Goal: Transaction & Acquisition: Subscribe to service/newsletter

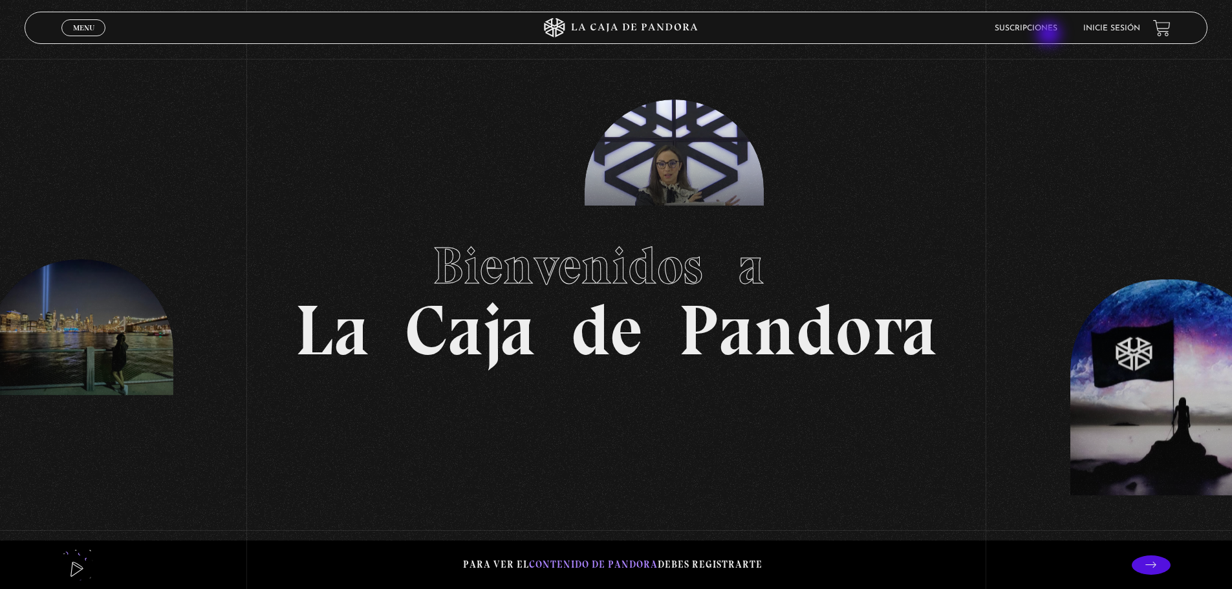
click at [1050, 35] on li "Suscripciones" at bounding box center [1025, 28] width 63 height 20
click at [1131, 21] on li "Inicie sesión" at bounding box center [1111, 28] width 57 height 20
click at [1123, 28] on link "Inicie sesión" at bounding box center [1111, 29] width 57 height 8
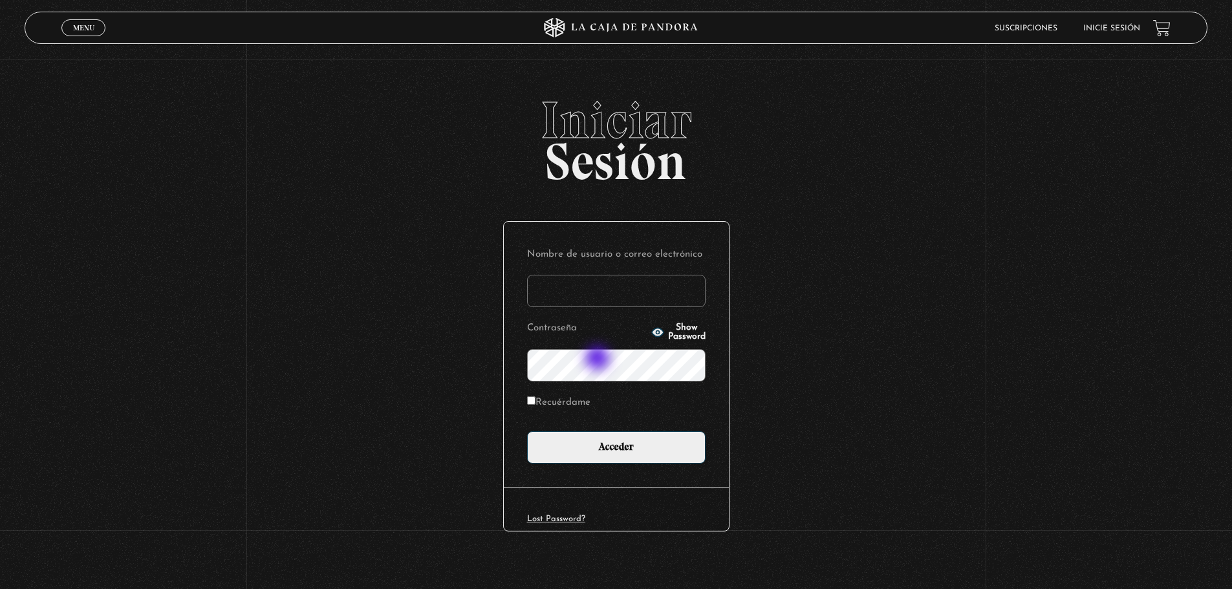
scroll to position [7, 0]
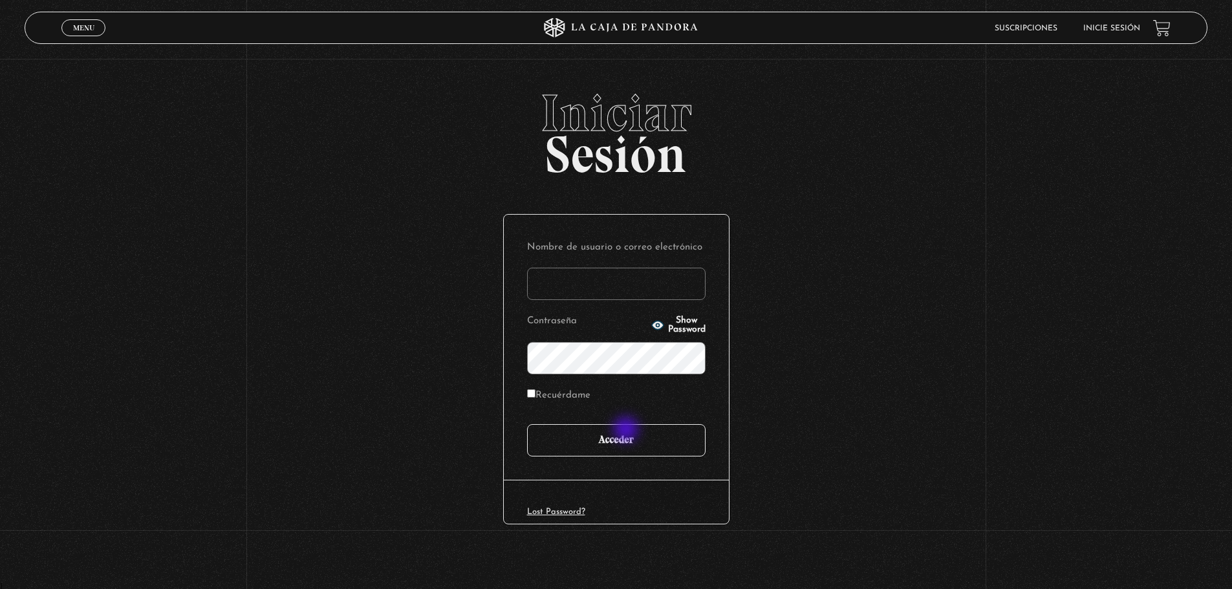
click at [626, 440] on input "Acceder" at bounding box center [616, 440] width 178 height 32
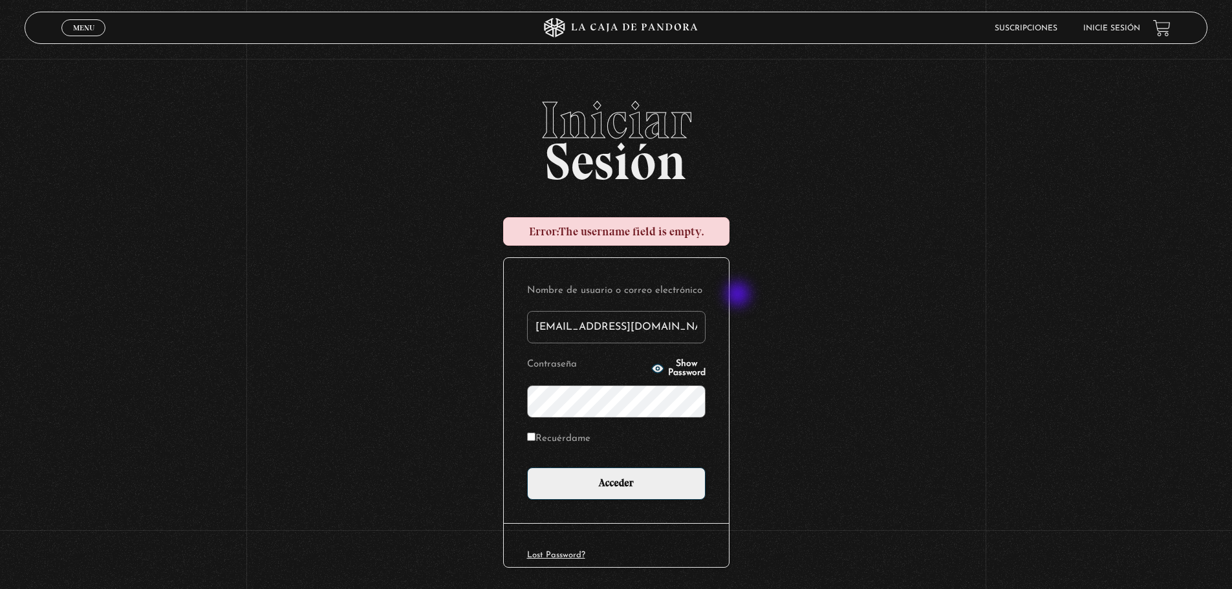
type input "[EMAIL_ADDRESS][DOMAIN_NAME]"
click at [668, 364] on span "Show Password" at bounding box center [686, 368] width 37 height 18
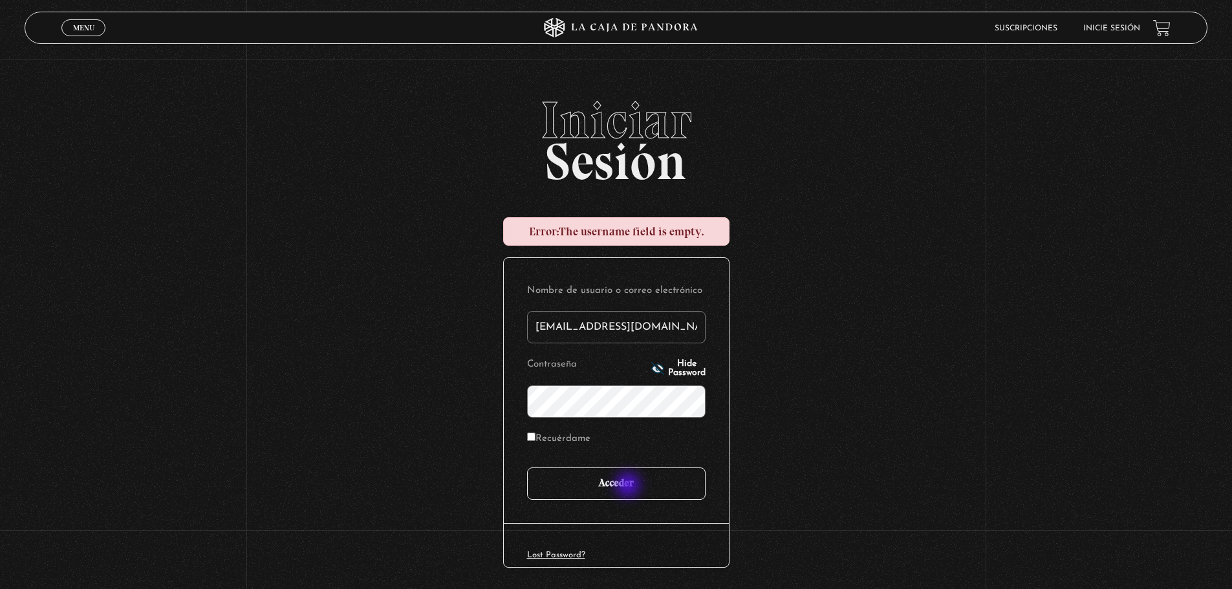
click at [629, 486] on input "Acceder" at bounding box center [616, 483] width 178 height 32
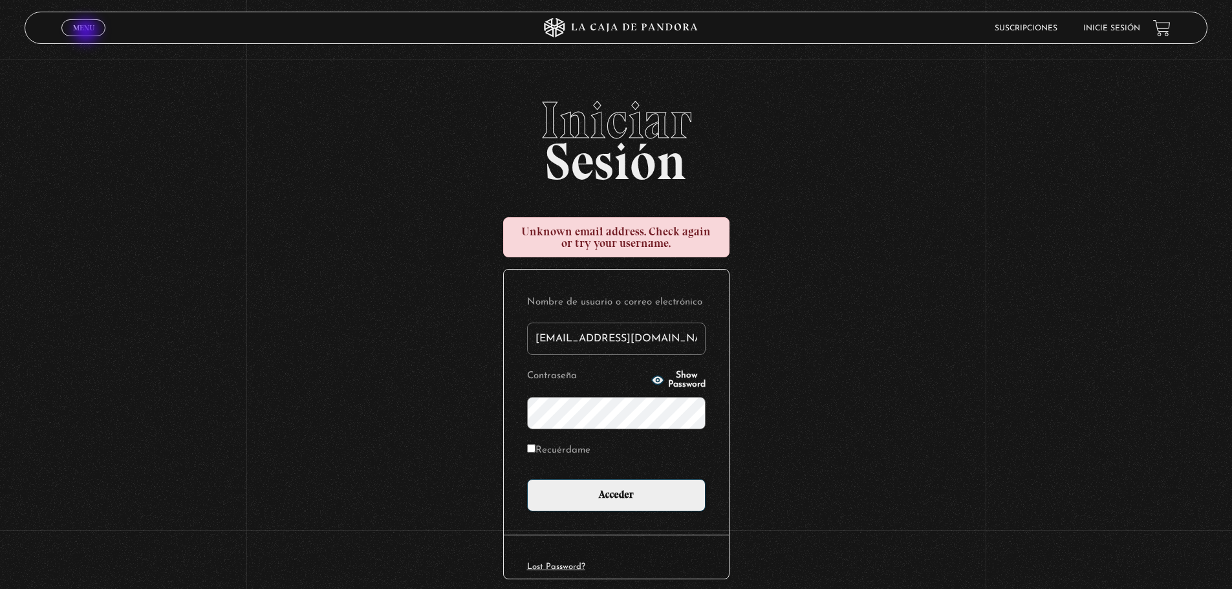
click at [87, 32] on span "Menu" at bounding box center [83, 28] width 21 height 8
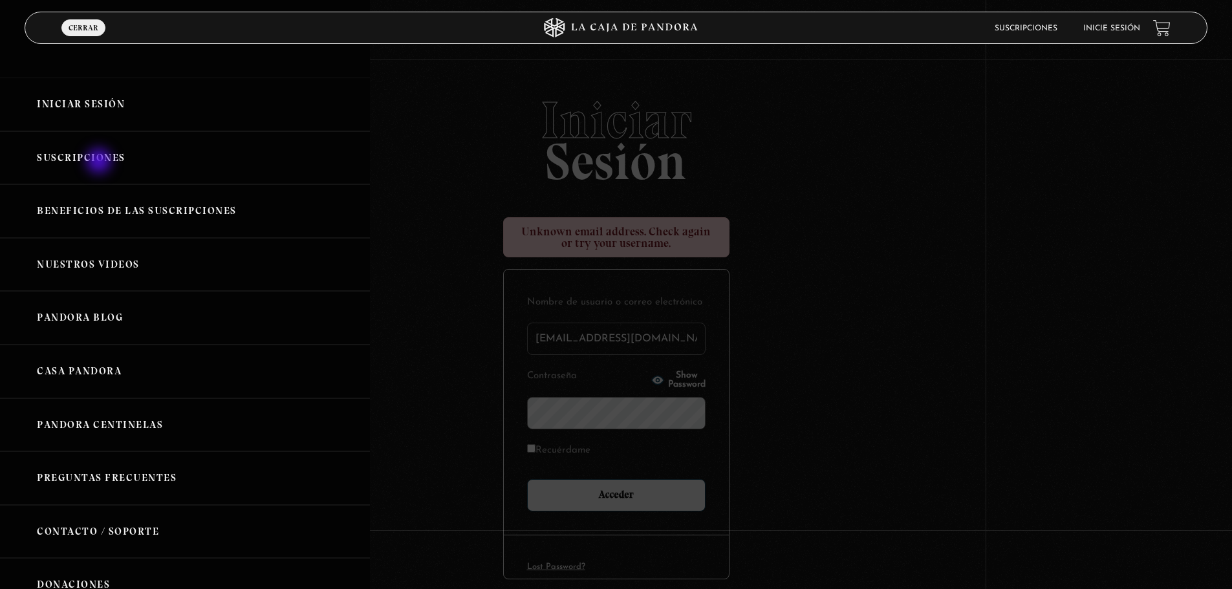
drag, startPoint x: 102, startPoint y: 156, endPoint x: 99, endPoint y: 166, distance: 10.2
click at [99, 166] on link "Suscripciones" at bounding box center [185, 158] width 370 height 54
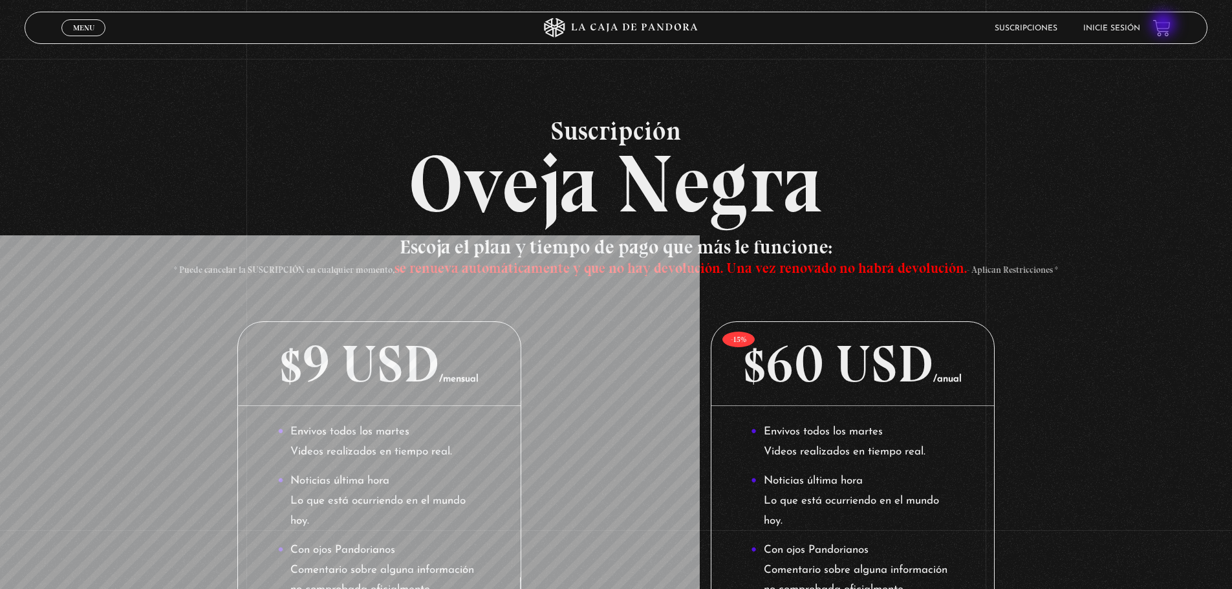
click at [1164, 25] on link at bounding box center [1161, 27] width 17 height 17
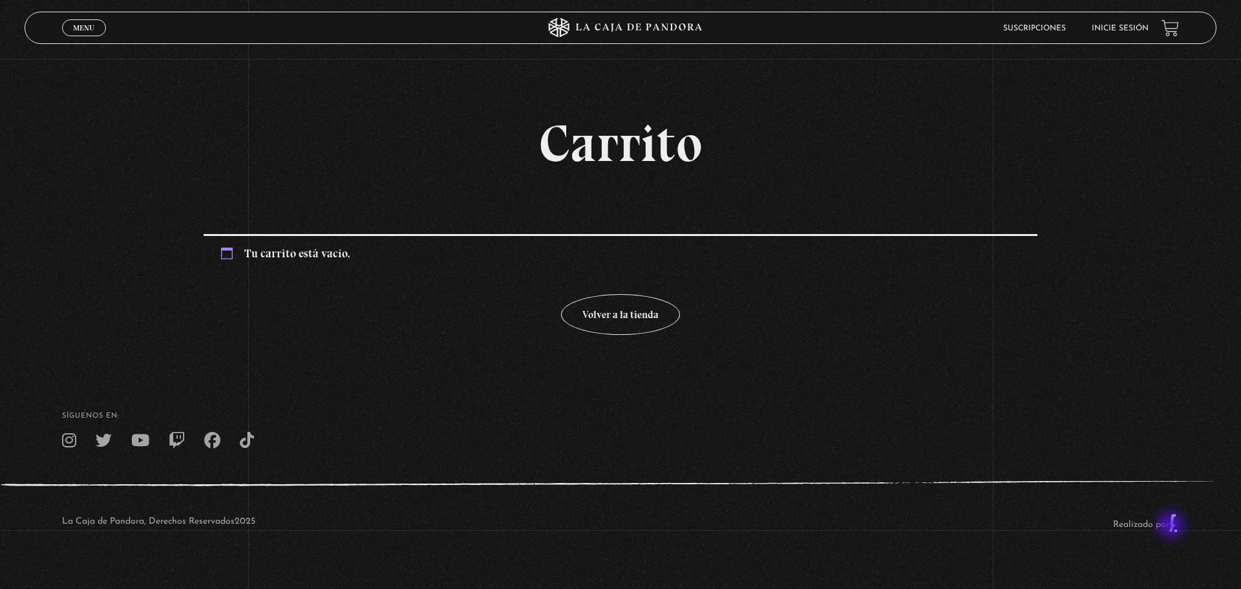
click at [1172, 526] on link "Realizado por" at bounding box center [1146, 525] width 66 height 10
click at [1144, 30] on link "Inicie sesión" at bounding box center [1120, 29] width 57 height 8
click at [1175, 521] on link "Realizado por" at bounding box center [1146, 525] width 66 height 10
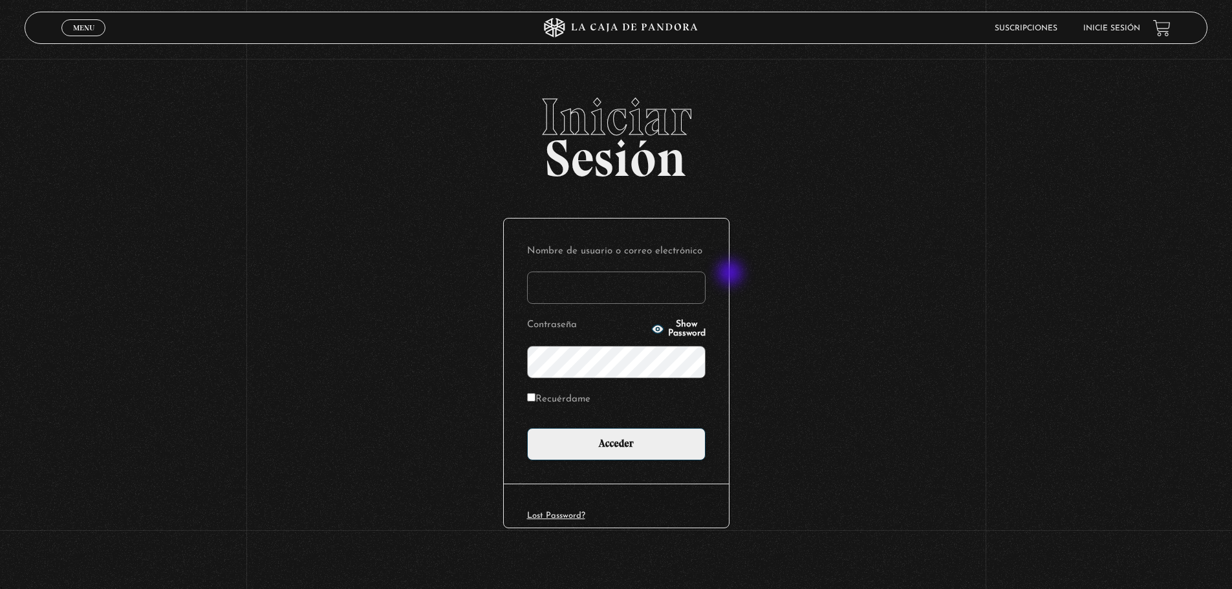
scroll to position [7, 0]
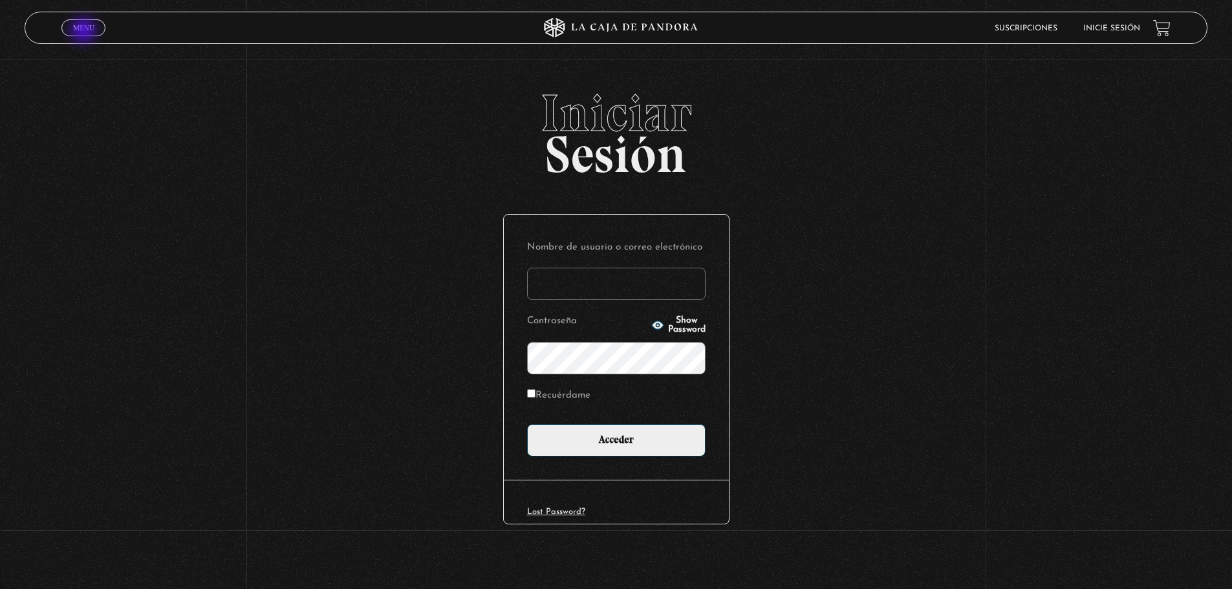
click at [85, 32] on span "Menu" at bounding box center [83, 28] width 21 height 8
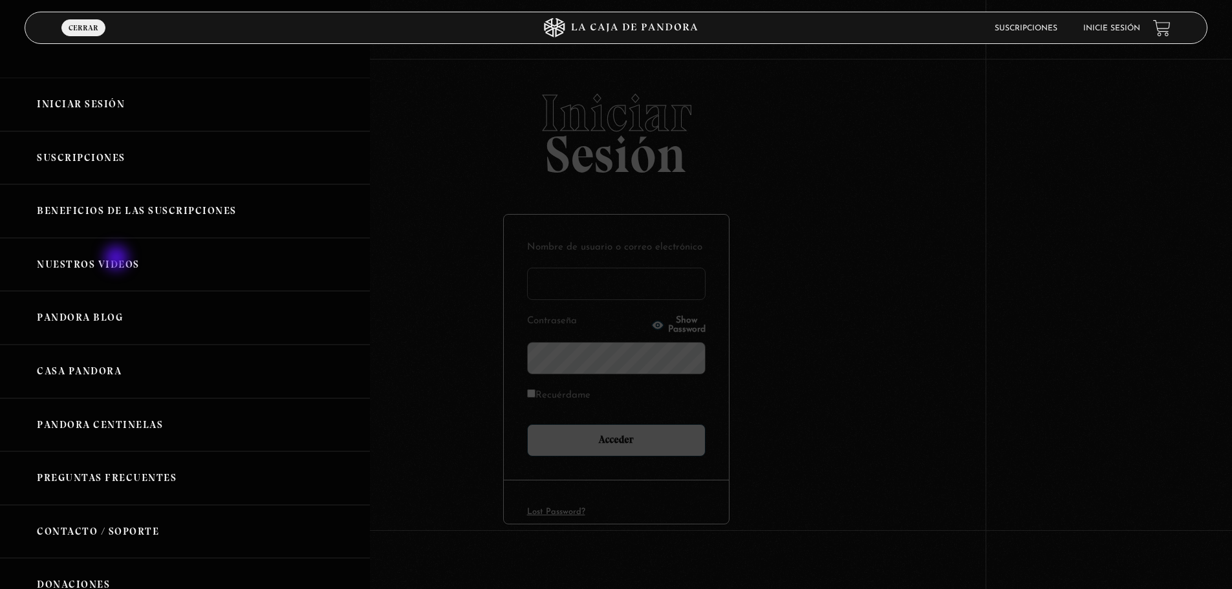
click at [118, 259] on link "Nuestros Videos" at bounding box center [185, 265] width 370 height 54
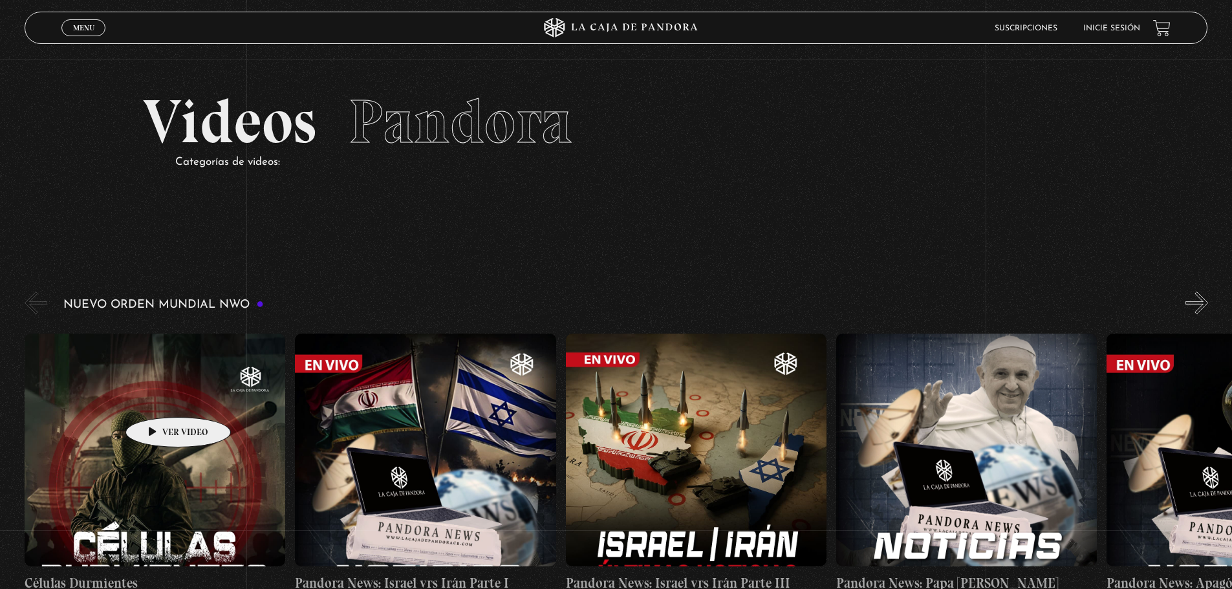
click at [158, 398] on figure at bounding box center [155, 450] width 261 height 233
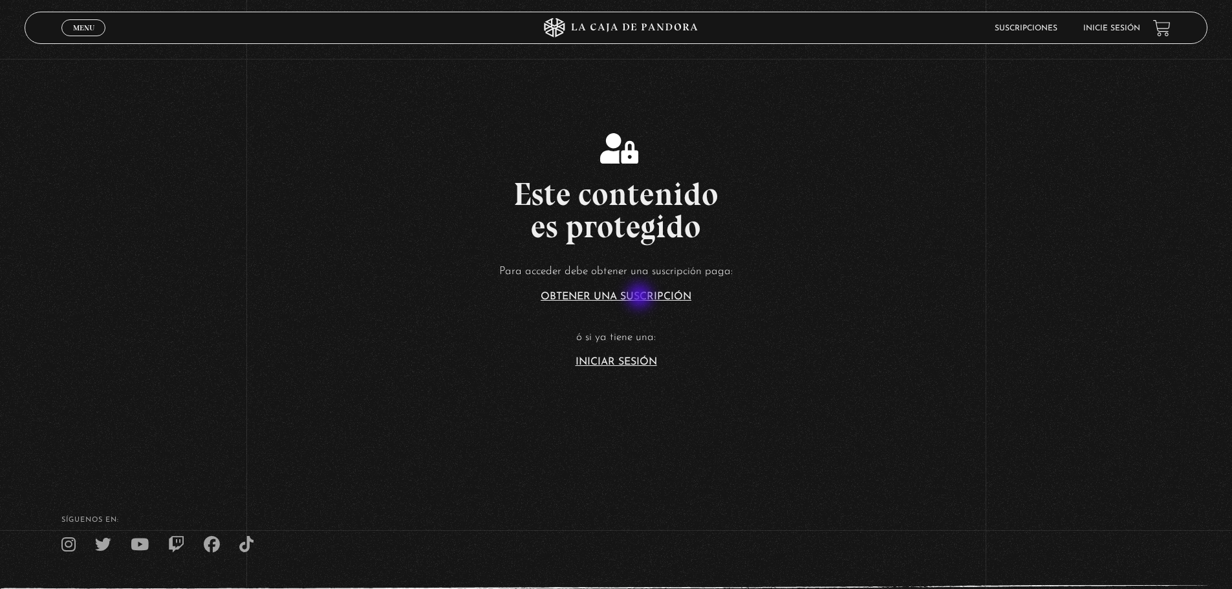
click at [641, 297] on link "Obtener una suscripción" at bounding box center [615, 297] width 151 height 10
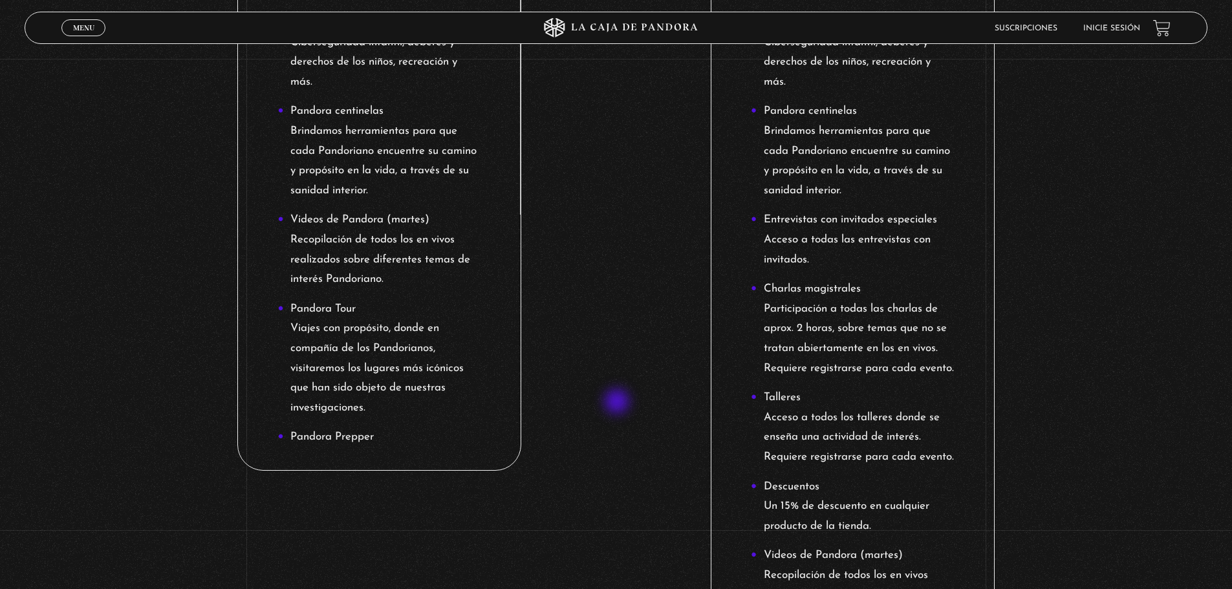
scroll to position [970, 0]
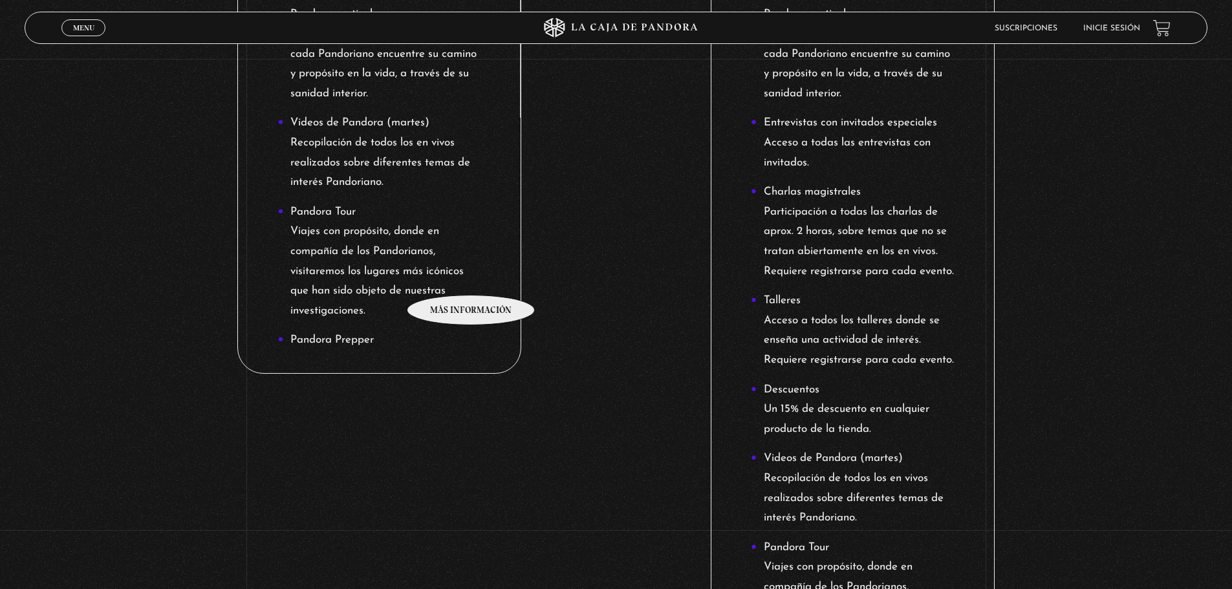
click at [471, 275] on li "Pandora Tour Viajes con propósito, donde en compañía de los Pandorianos, visita…" at bounding box center [379, 261] width 204 height 119
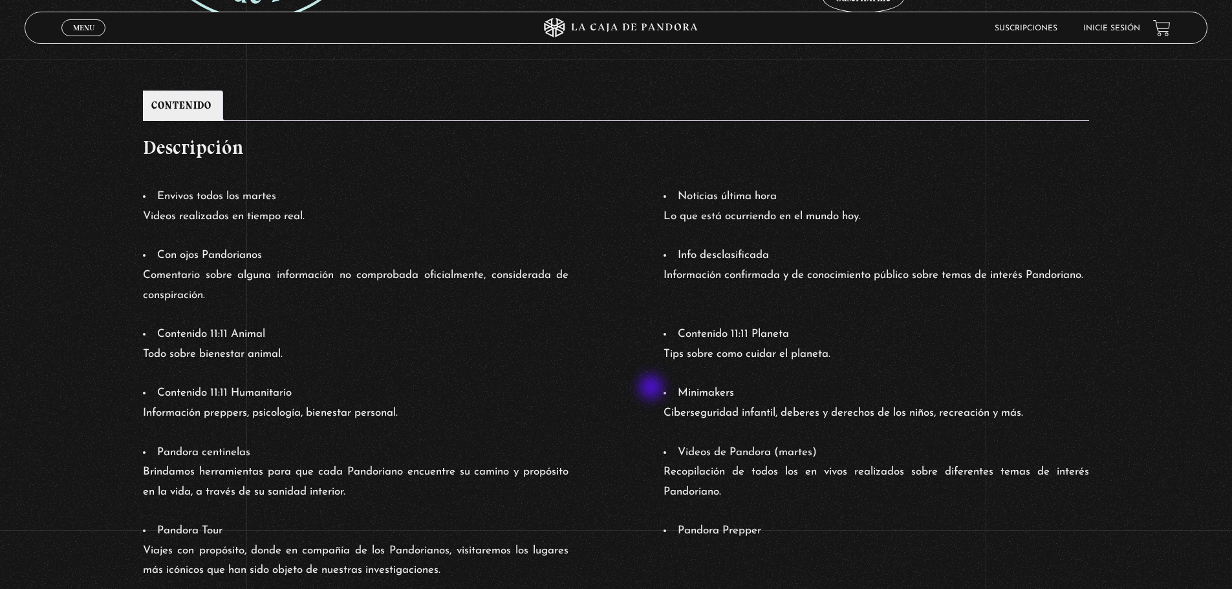
scroll to position [517, 0]
